Goal: Task Accomplishment & Management: Complete application form

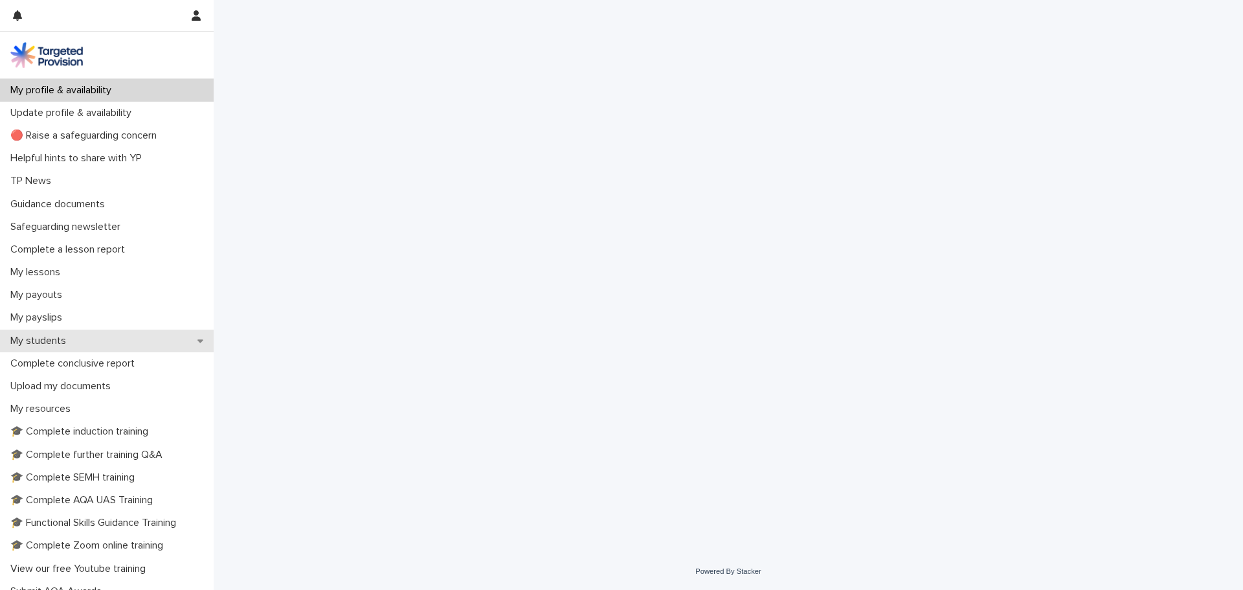
click at [42, 332] on div "My students" at bounding box center [107, 341] width 214 height 23
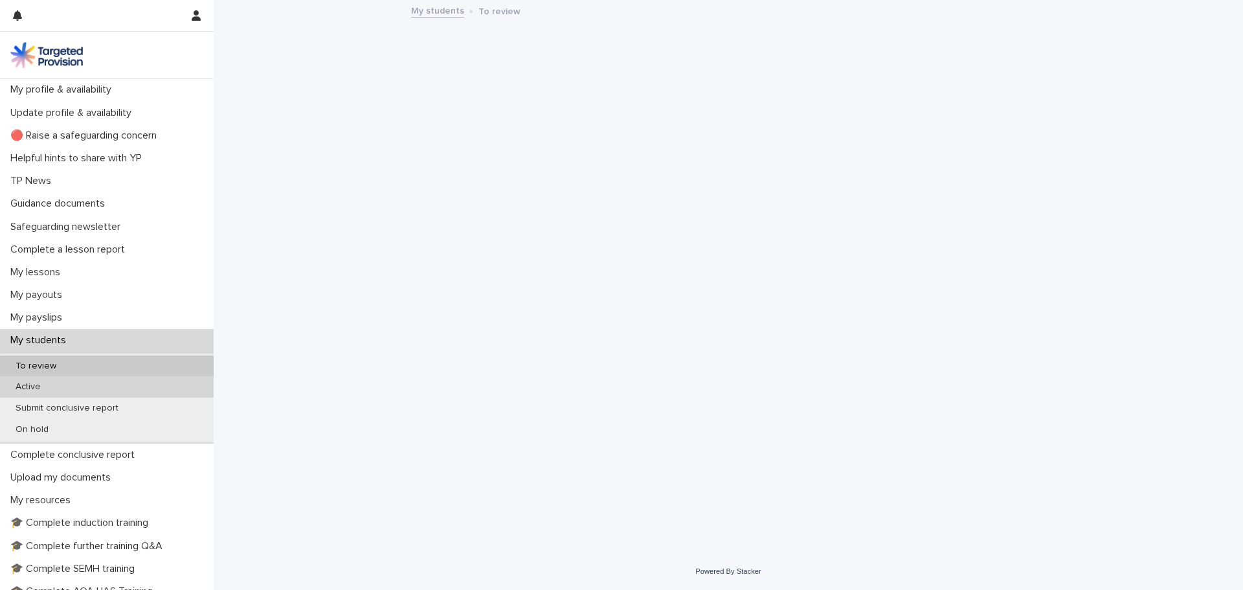
click at [47, 387] on p "Active" at bounding box center [28, 386] width 46 height 11
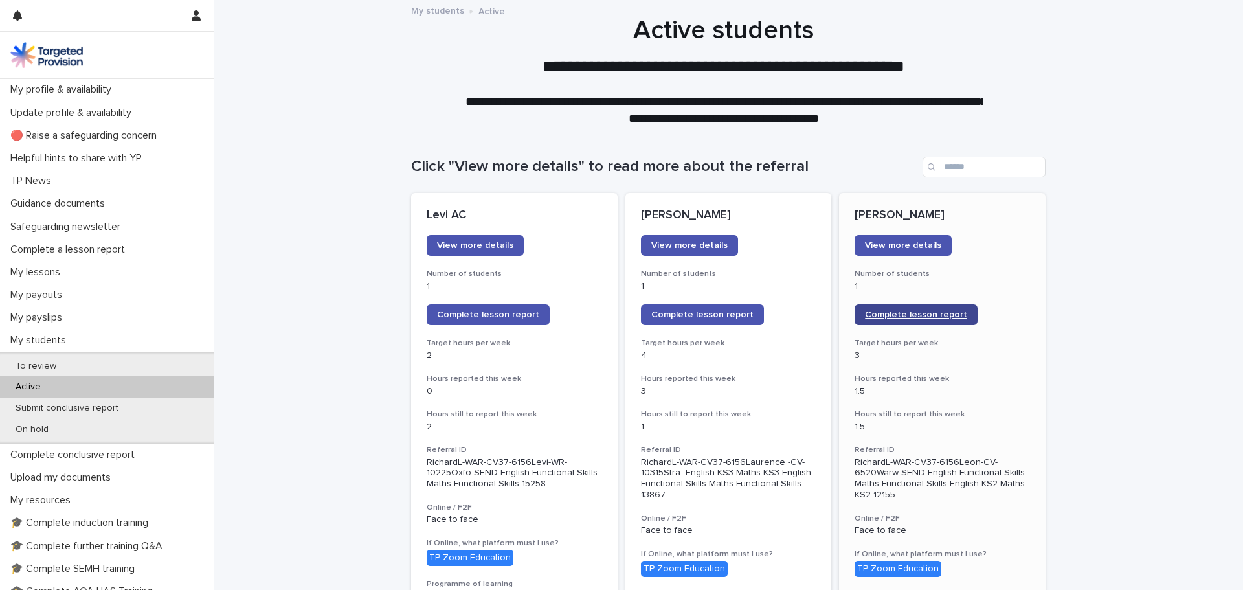
click at [897, 317] on span "Complete lesson report" at bounding box center [916, 314] width 102 height 9
click at [36, 269] on p "My lessons" at bounding box center [37, 272] width 65 height 12
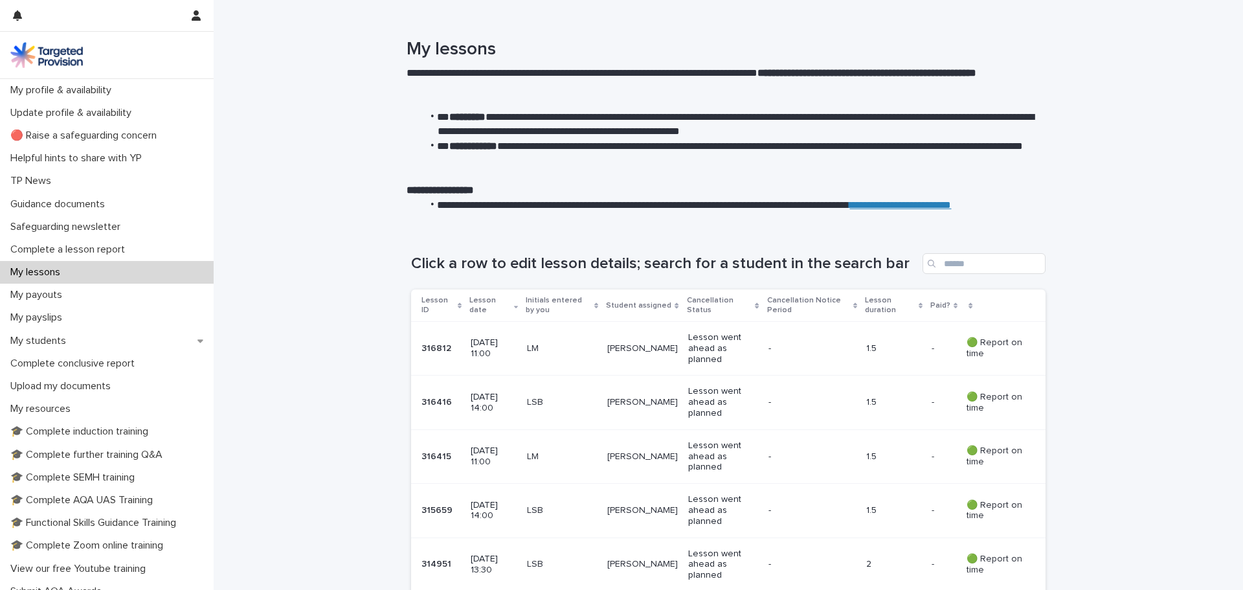
click at [489, 401] on p "[DATE] 14:00" at bounding box center [493, 403] width 45 height 22
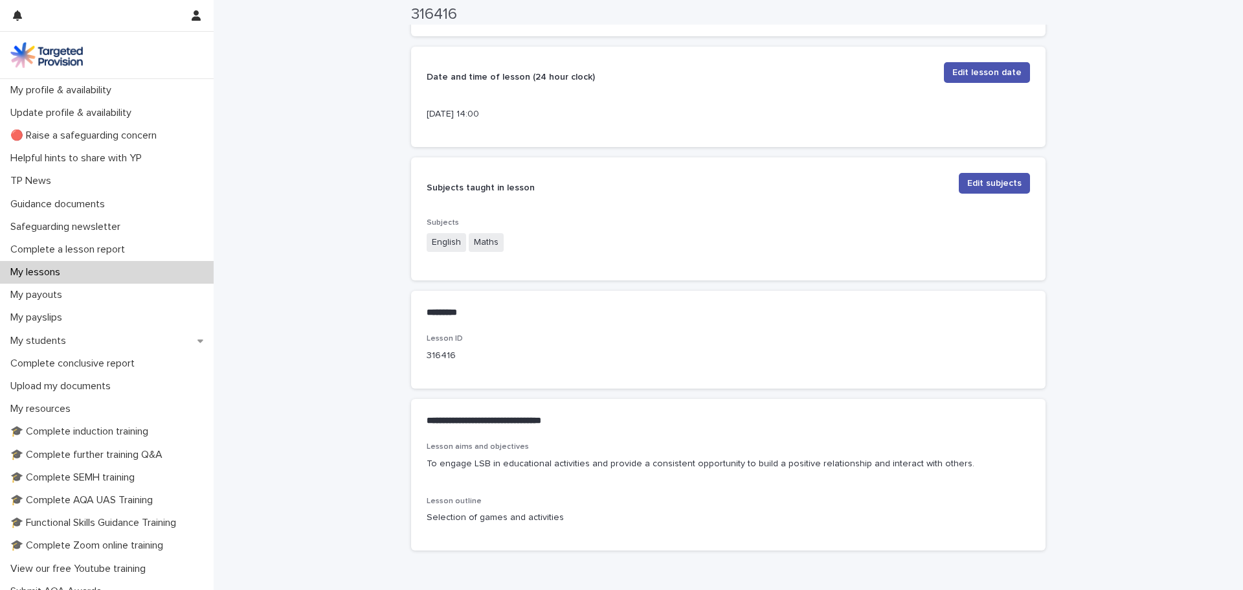
scroll to position [388, 0]
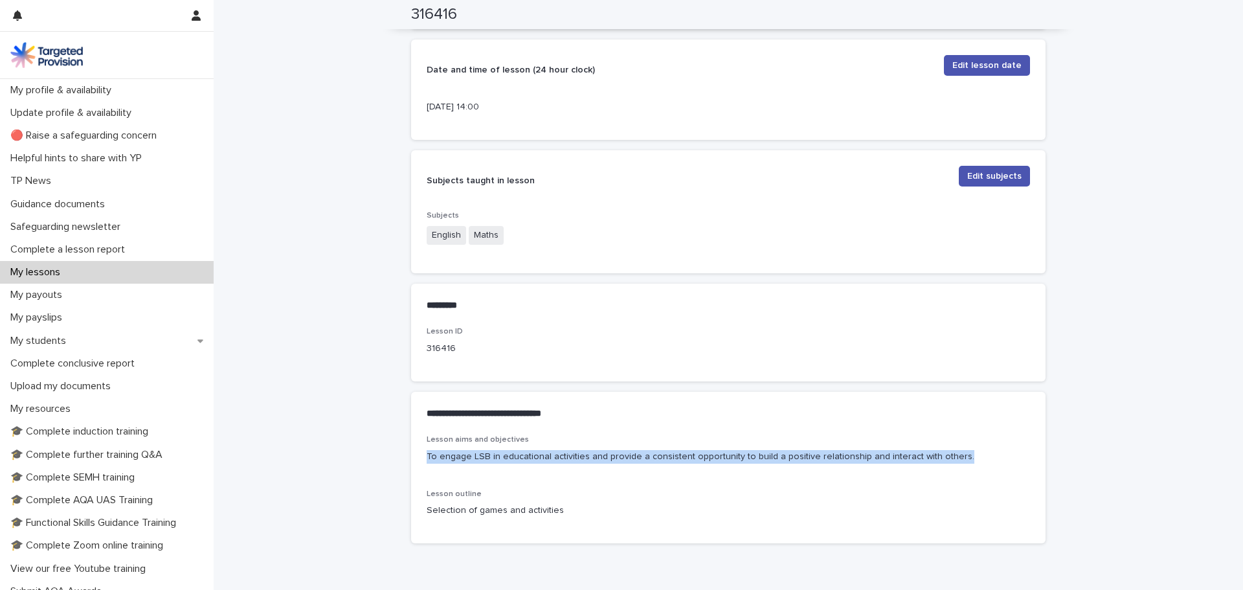
drag, startPoint x: 421, startPoint y: 456, endPoint x: 954, endPoint y: 458, distance: 532.9
click at [954, 458] on div "Lesson aims and objectives To engage LSB in educational activities and provide …" at bounding box center [728, 488] width 635 height 107
copy p "To engage LSB in educational activities and provide a consistent opportunity to…"
click at [68, 270] on p "My lessons" at bounding box center [37, 272] width 65 height 12
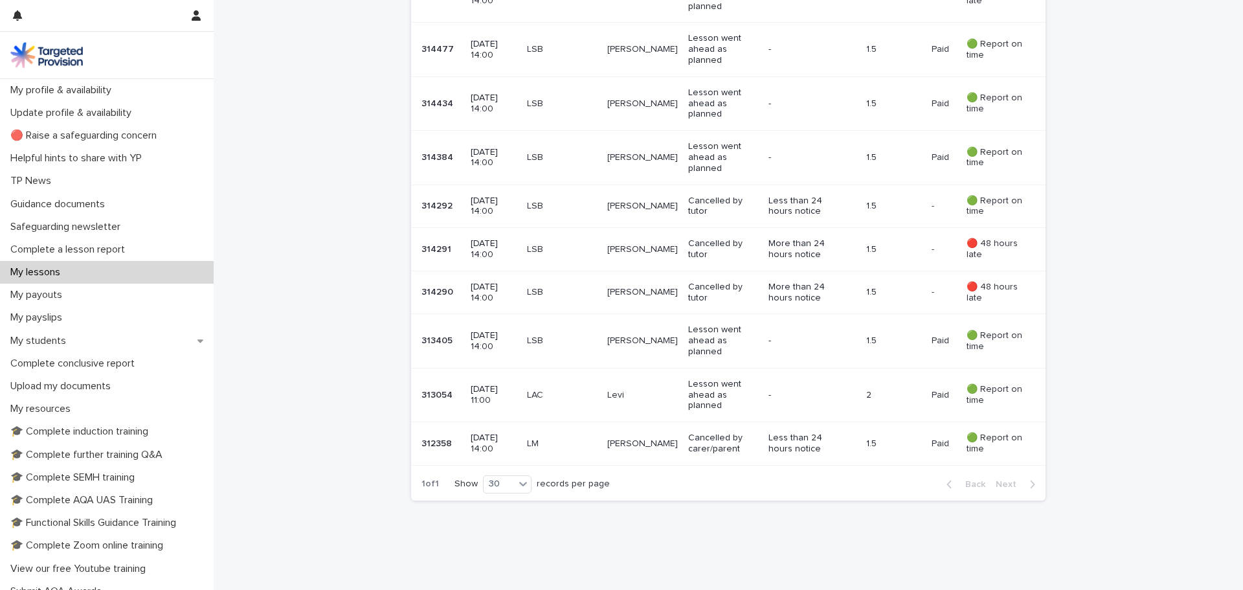
scroll to position [1013, 0]
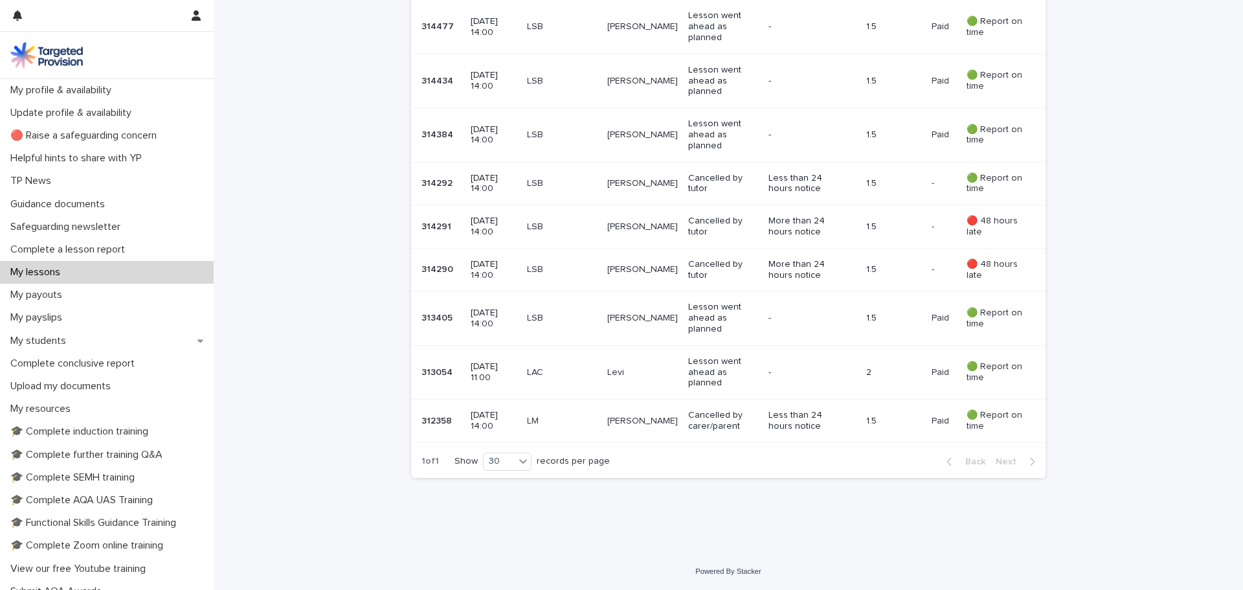
click at [516, 377] on p "[DATE] 11:00" at bounding box center [493, 372] width 45 height 22
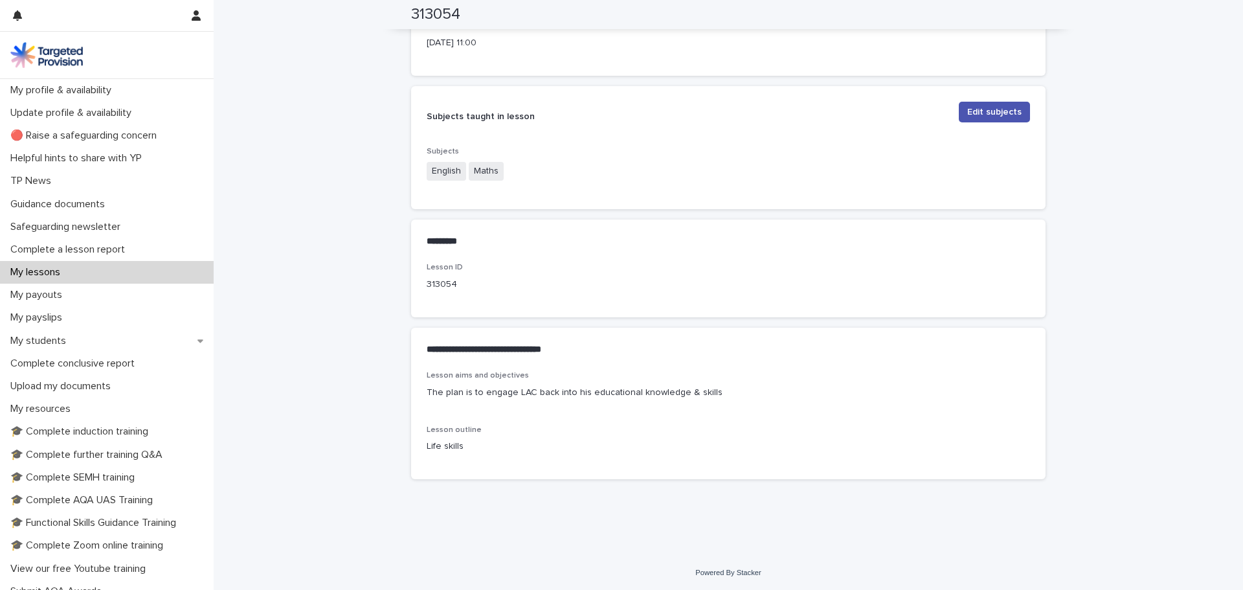
scroll to position [454, 0]
drag, startPoint x: 708, startPoint y: 392, endPoint x: 423, endPoint y: 387, distance: 284.9
click at [427, 387] on p "The plan is to engage LAC back into his educational knowledge & skills" at bounding box center [728, 392] width 603 height 14
copy p "The plan is to engage LAC back into his educational knowledge & skills"
click at [79, 368] on p "Complete conclusive report" at bounding box center [75, 363] width 140 height 12
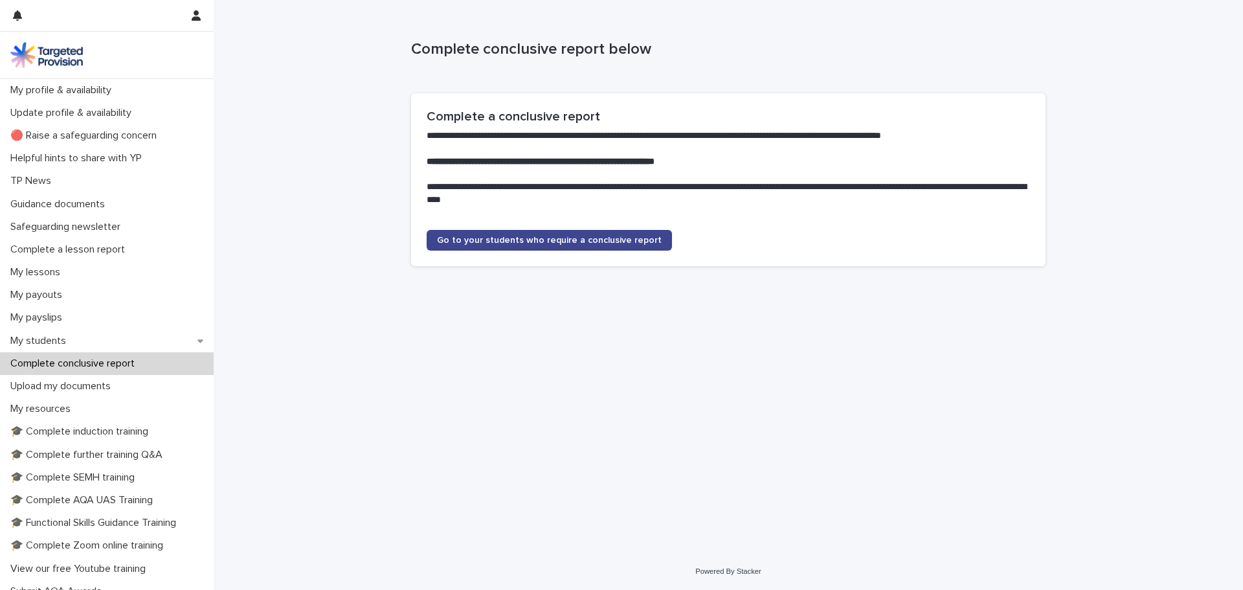
click at [475, 240] on span "Go to your students who require a conclusive report" at bounding box center [549, 240] width 225 height 9
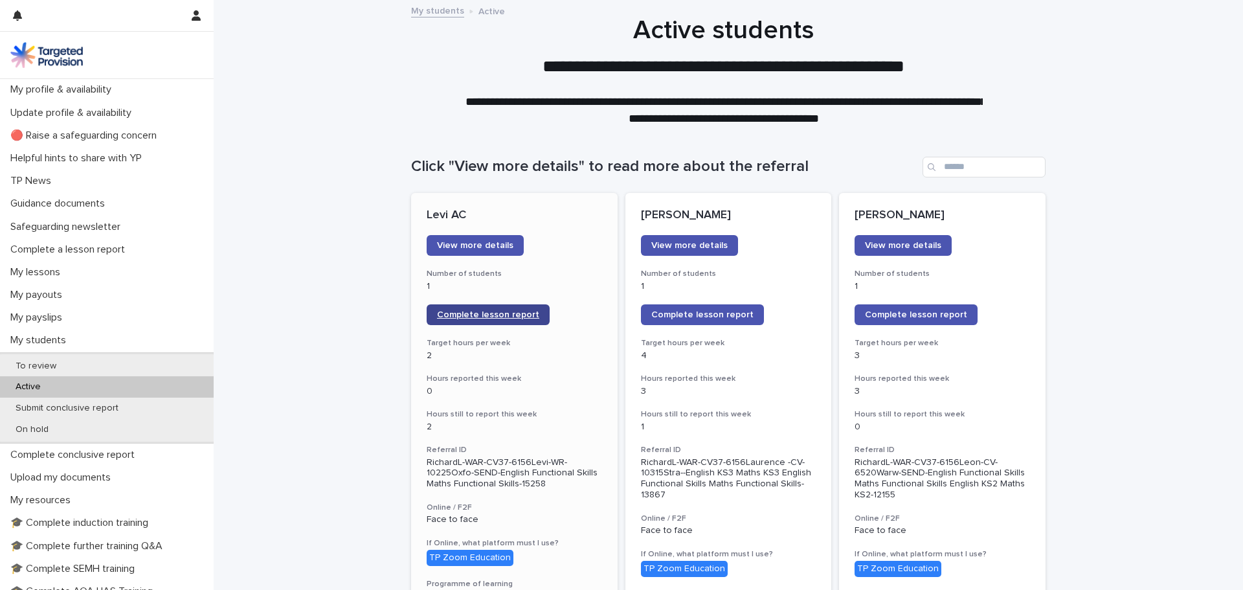
click at [492, 309] on link "Complete lesson report" at bounding box center [488, 314] width 123 height 21
click at [488, 313] on span "Complete lesson report" at bounding box center [488, 314] width 102 height 9
